Goal: Information Seeking & Learning: Learn about a topic

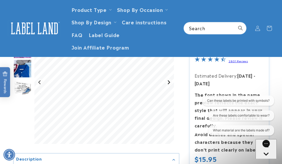
scroll to position [65, 0]
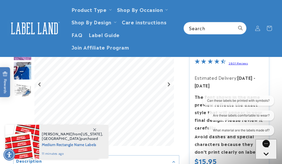
click at [95, 128] on span at bounding box center [95, 130] width 10 height 10
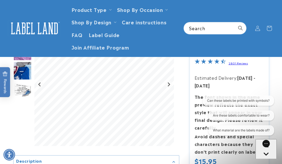
click at [274, 146] on div "Chat with us" at bounding box center [266, 158] width 21 height 39
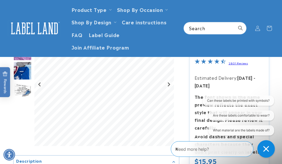
click at [266, 150] on icon "Close conversation starters" at bounding box center [266, 149] width 6 height 6
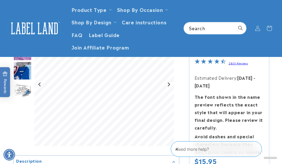
click at [181, 149] on icon "Close gorgias live chat" at bounding box center [177, 146] width 5 height 5
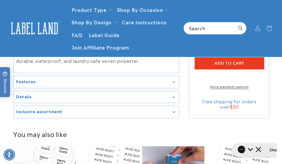
scroll to position [345, 0]
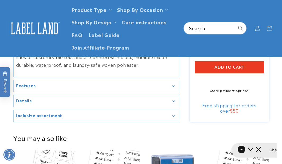
click at [175, 86] on div "Features" at bounding box center [96, 86] width 160 height 4
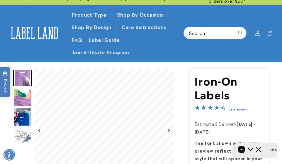
scroll to position [14, 0]
